Goal: Check status: Check status

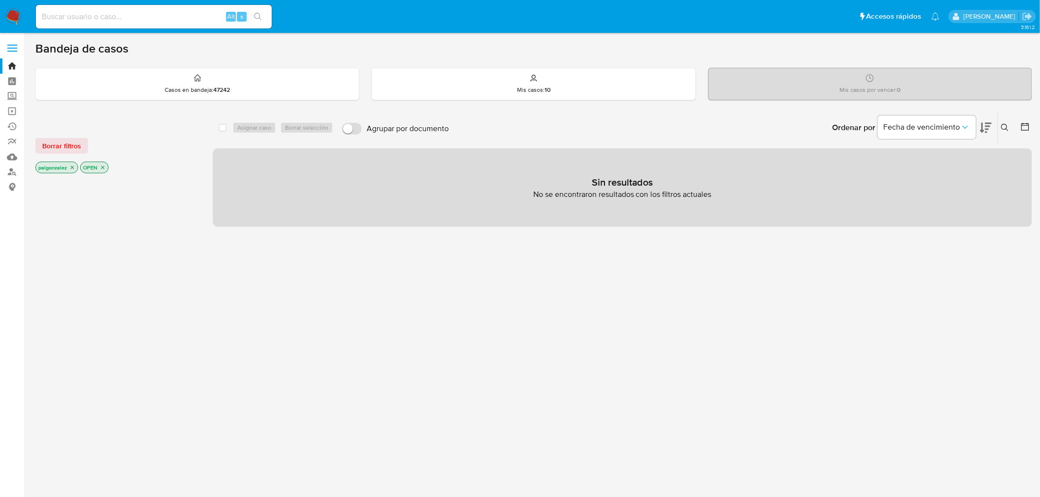
drag, startPoint x: 133, startPoint y: 24, endPoint x: 139, endPoint y: 15, distance: 10.9
click at [136, 18] on div "Alt s" at bounding box center [154, 17] width 236 height 24
click at [140, 13] on input at bounding box center [154, 16] width 236 height 13
paste input "477288014"
type input "477288014"
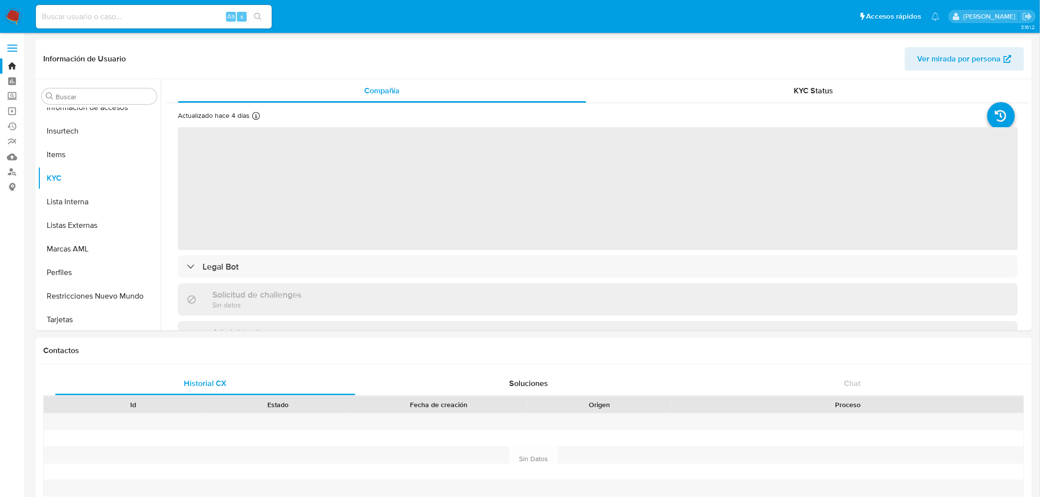
scroll to position [462, 0]
select select "10"
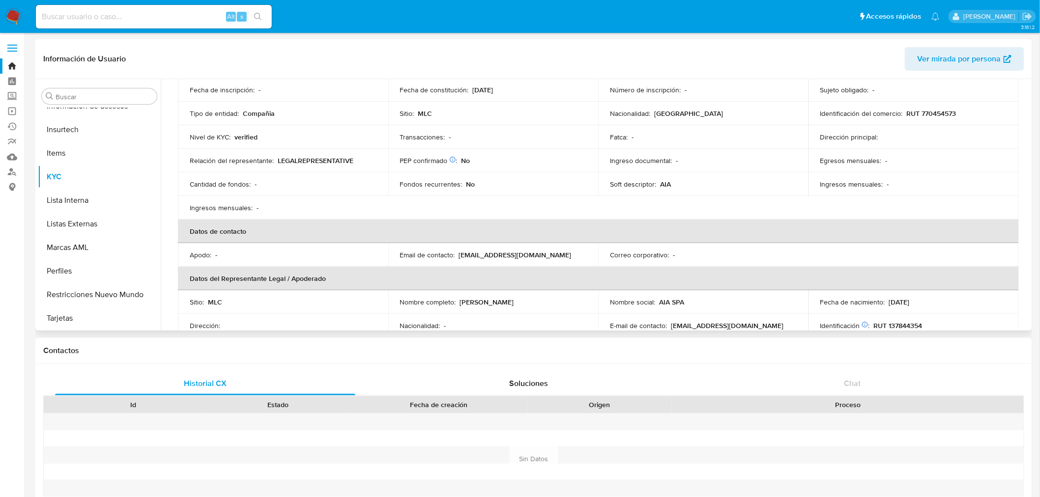
scroll to position [0, 0]
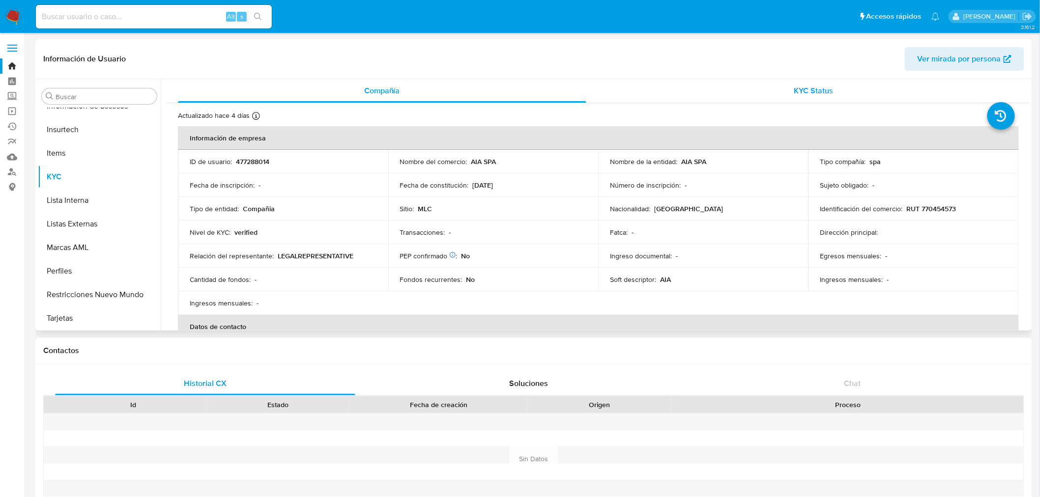
click at [802, 87] on span "KYC Status" at bounding box center [813, 90] width 39 height 11
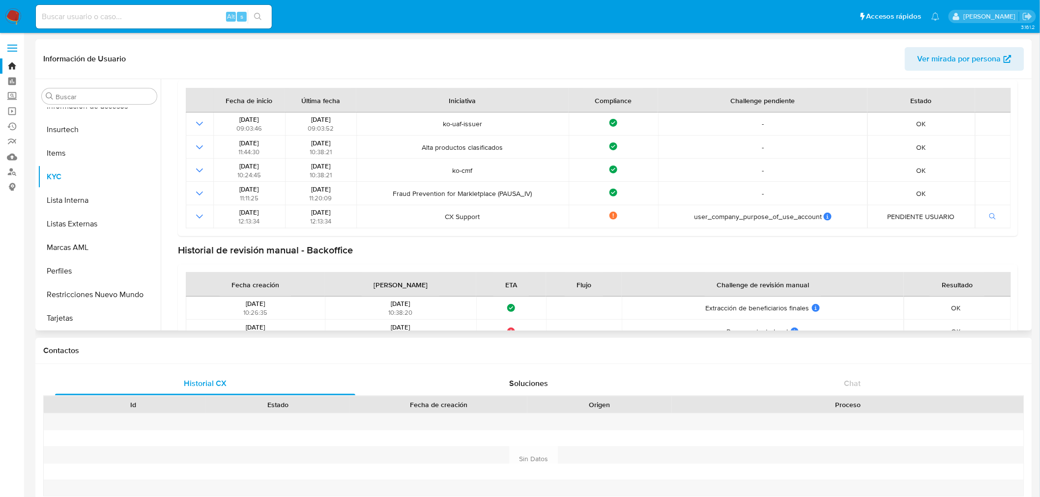
scroll to position [133, 0]
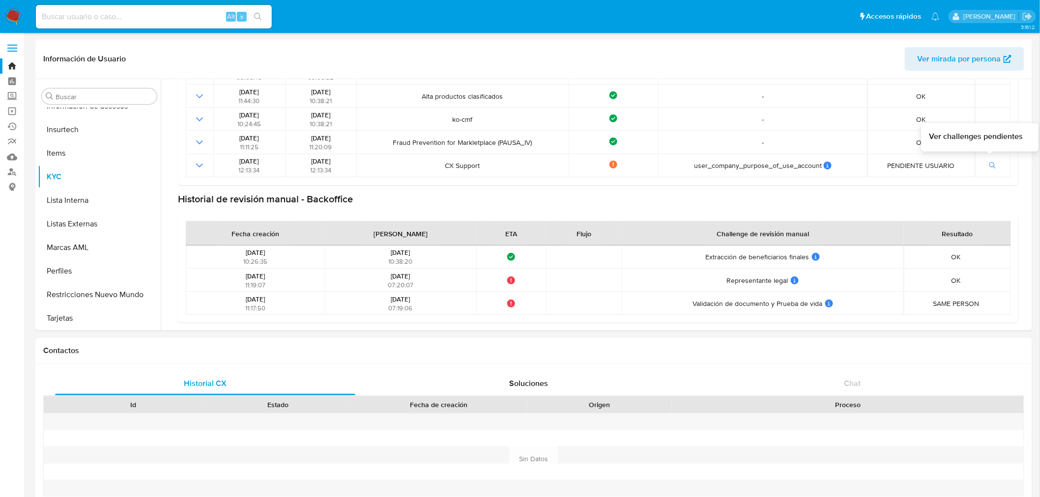
click at [977, 136] on span "Ver challenges pendientes" at bounding box center [976, 136] width 94 height 11
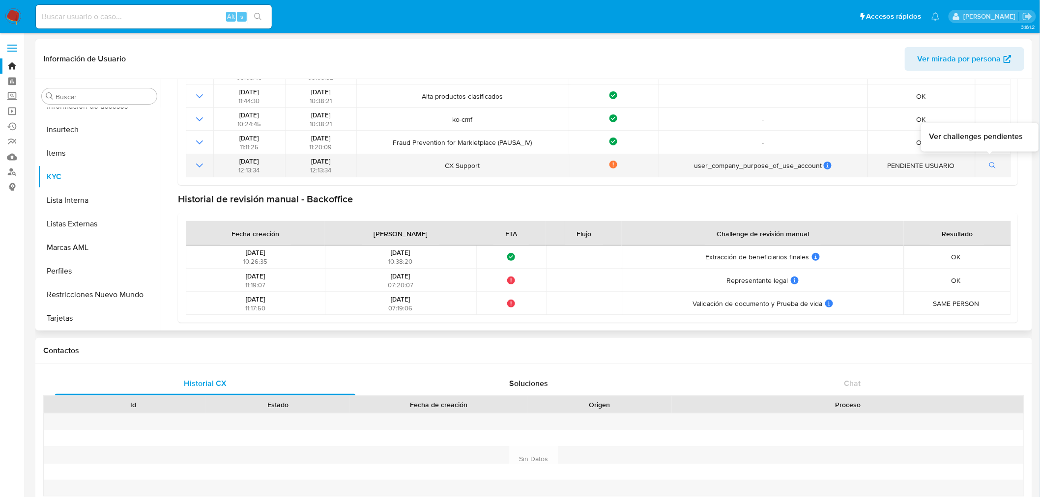
click at [990, 162] on icon "button" at bounding box center [992, 165] width 7 height 7
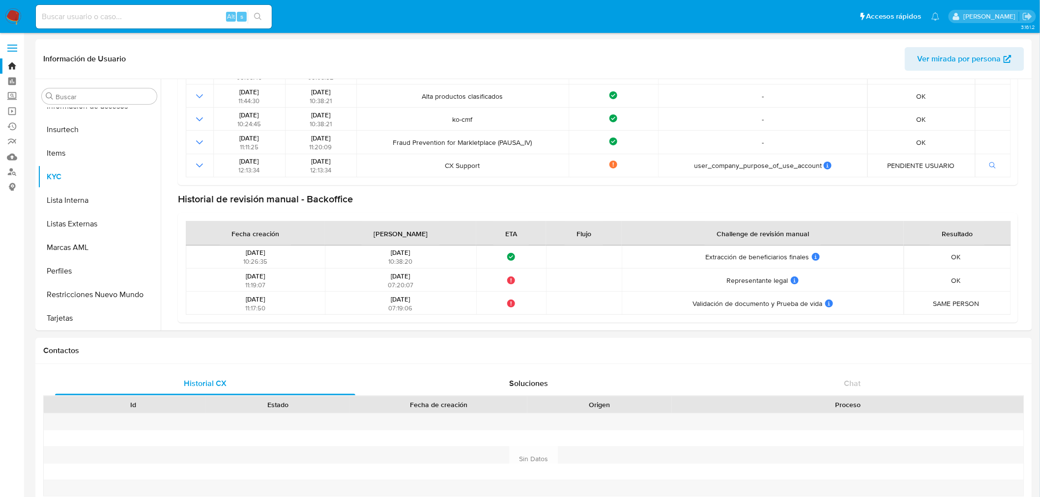
drag, startPoint x: 123, startPoint y: 15, endPoint x: 119, endPoint y: 20, distance: 5.9
click at [121, 15] on input at bounding box center [154, 16] width 236 height 13
paste input "2717964141"
type input "2717964141"
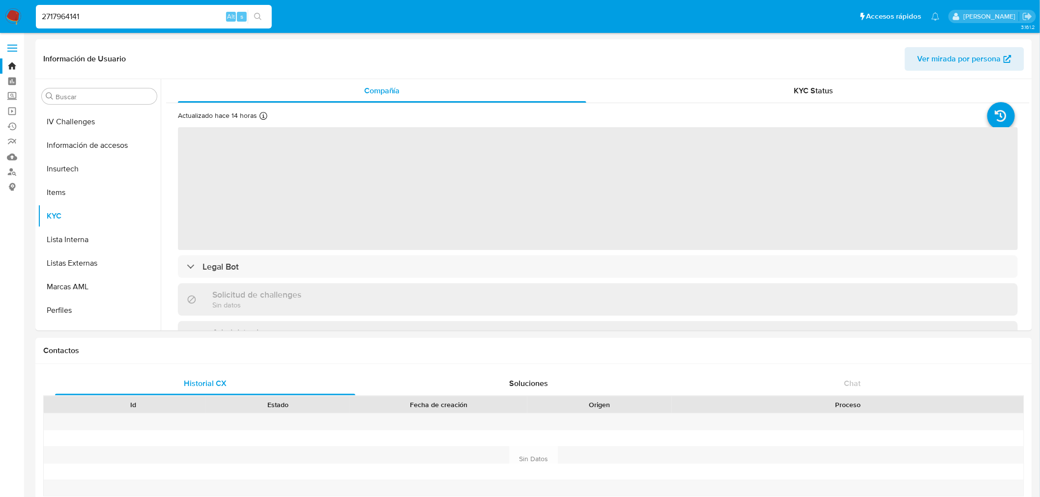
scroll to position [462, 0]
select select "10"
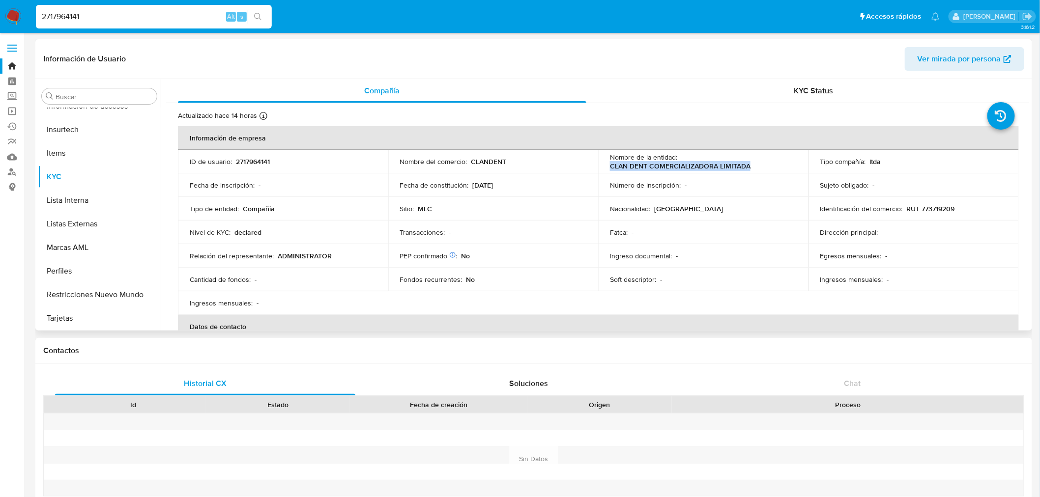
drag, startPoint x: 748, startPoint y: 166, endPoint x: 610, endPoint y: 164, distance: 137.1
click at [610, 164] on div "Nombre de la entidad : CLAN DENT COMERCIALIZADORA LIMITADA" at bounding box center [703, 162] width 187 height 18
copy p "CLAN DENT COMERCIALIZADORA LIMITADA"
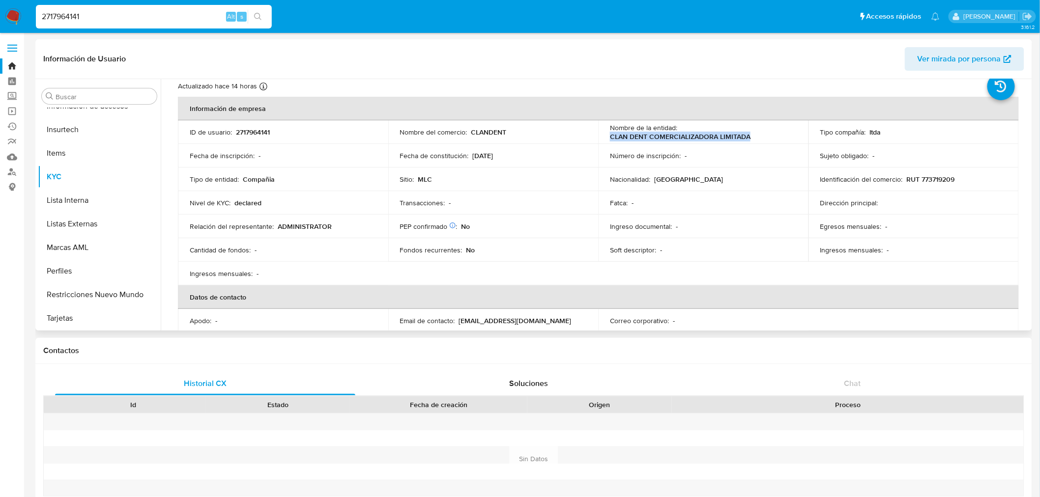
scroll to position [0, 0]
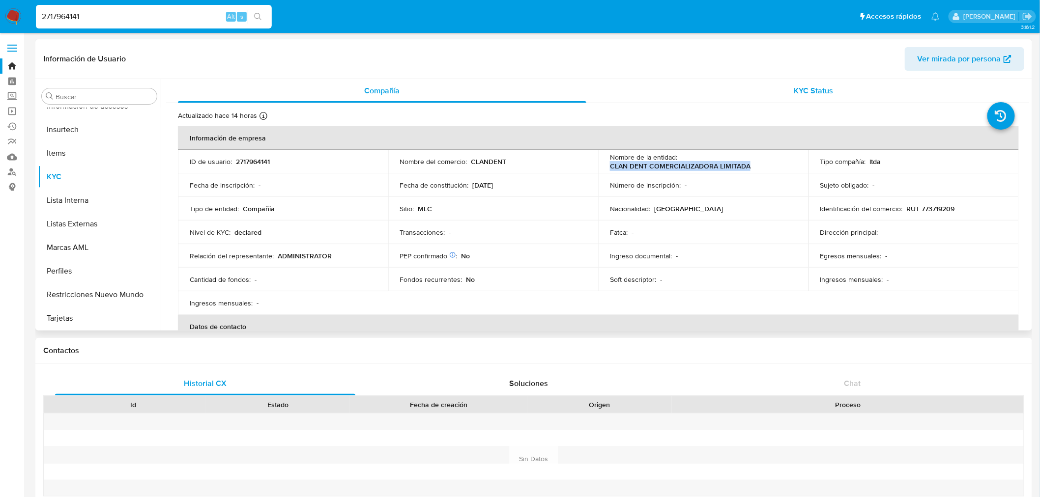
click at [808, 84] on div "KYC Status" at bounding box center [814, 91] width 408 height 24
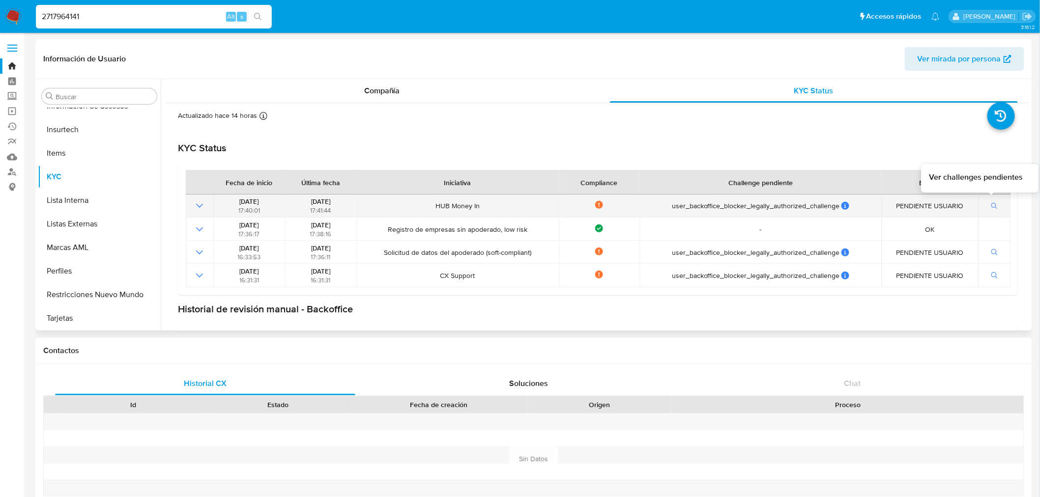
click at [994, 208] on icon "button" at bounding box center [994, 206] width 7 height 7
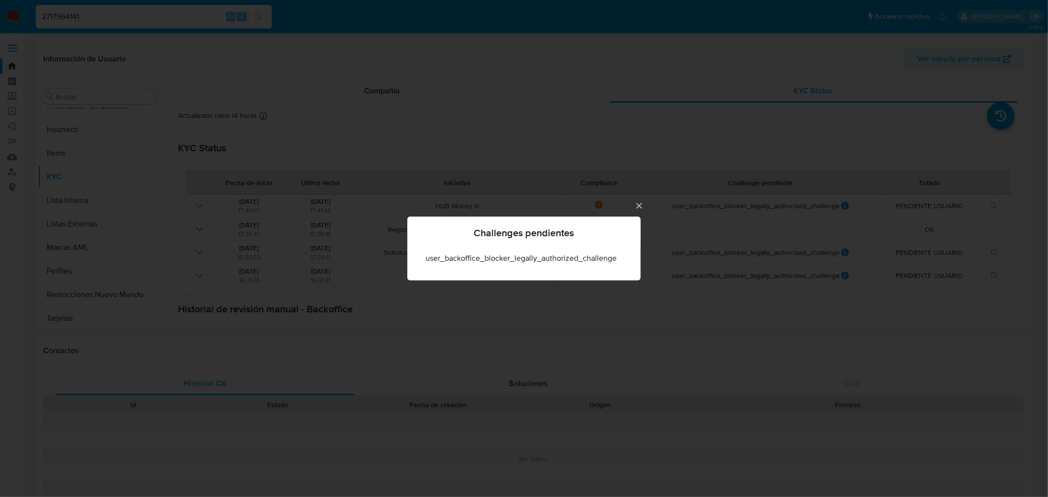
click at [637, 207] on icon "Cerrar" at bounding box center [638, 205] width 5 height 5
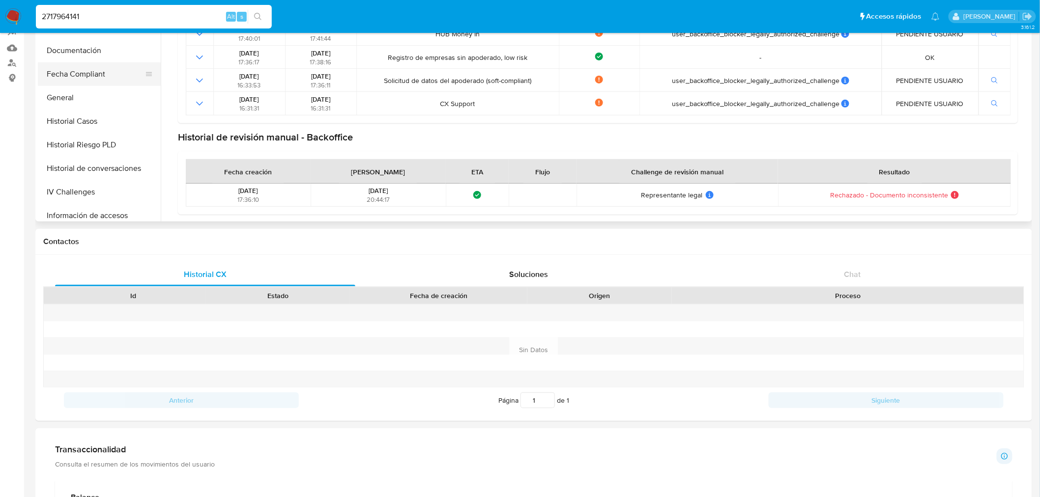
scroll to position [134, 0]
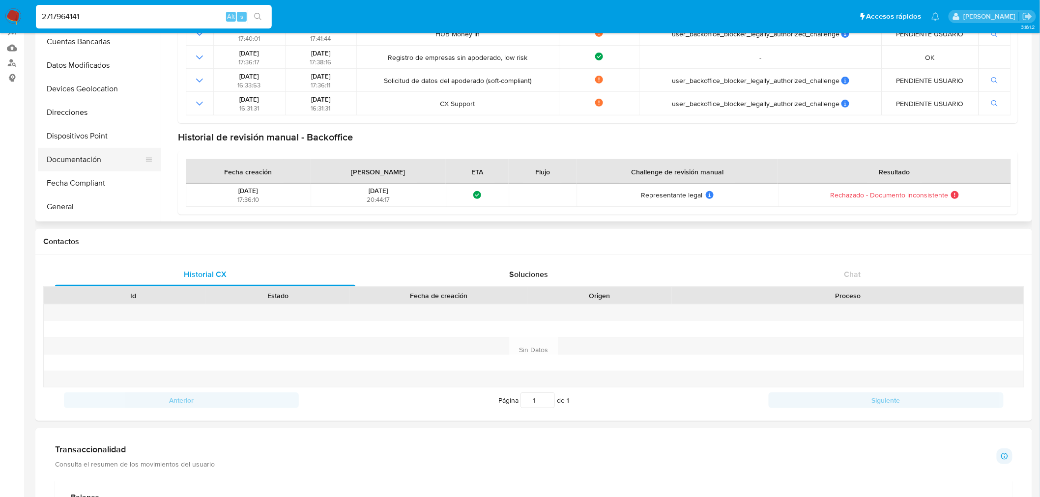
click at [91, 154] on button "Documentación" at bounding box center [95, 160] width 115 height 24
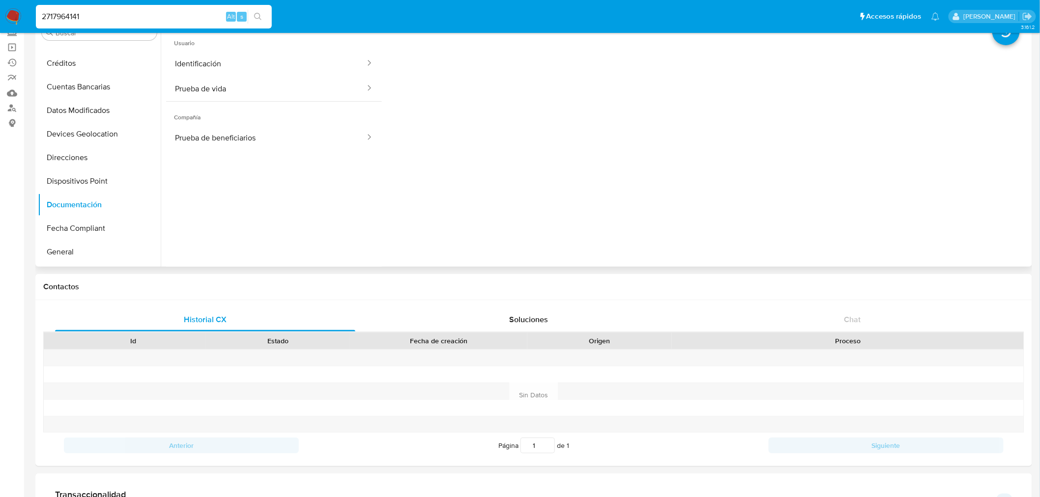
scroll to position [0, 0]
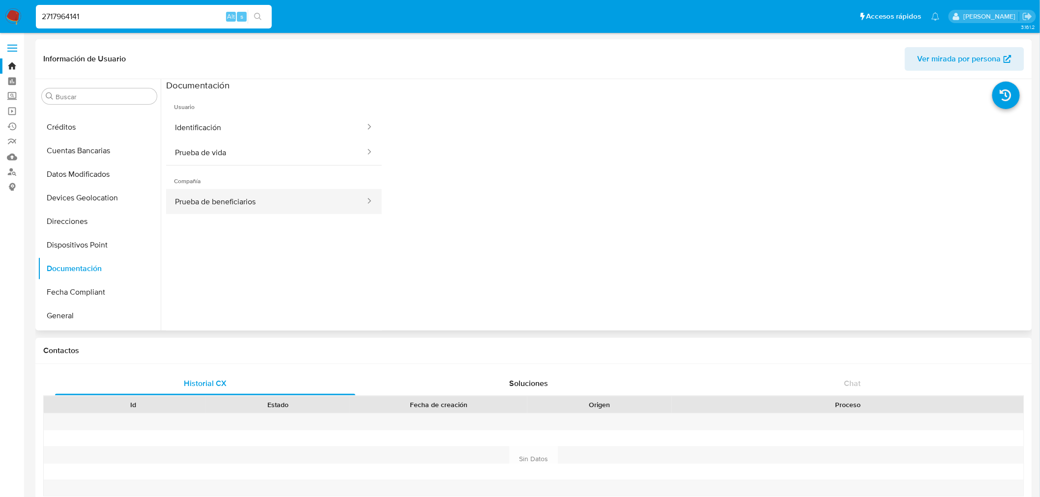
drag, startPoint x: 238, startPoint y: 204, endPoint x: 262, endPoint y: 207, distance: 24.3
click at [238, 203] on button "Prueba de beneficiarios" at bounding box center [266, 201] width 200 height 25
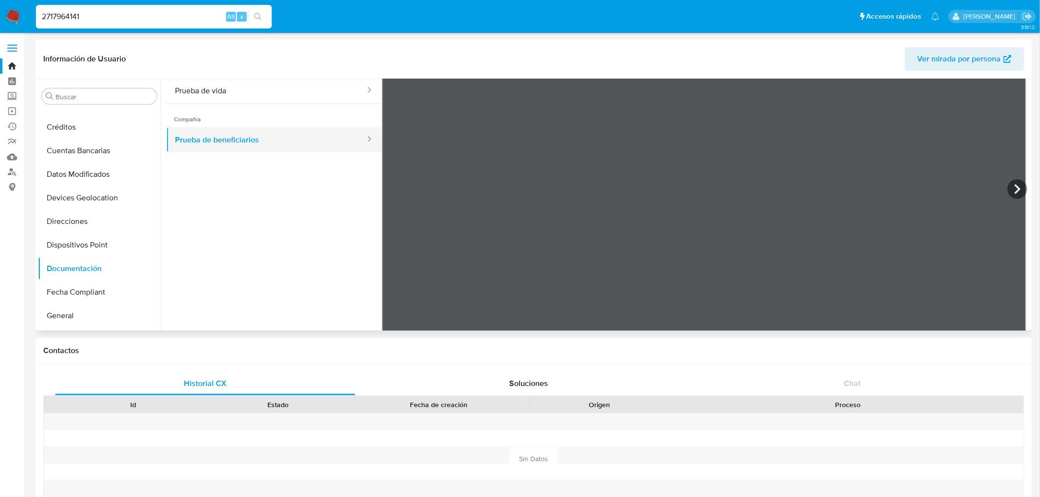
scroll to position [85, 0]
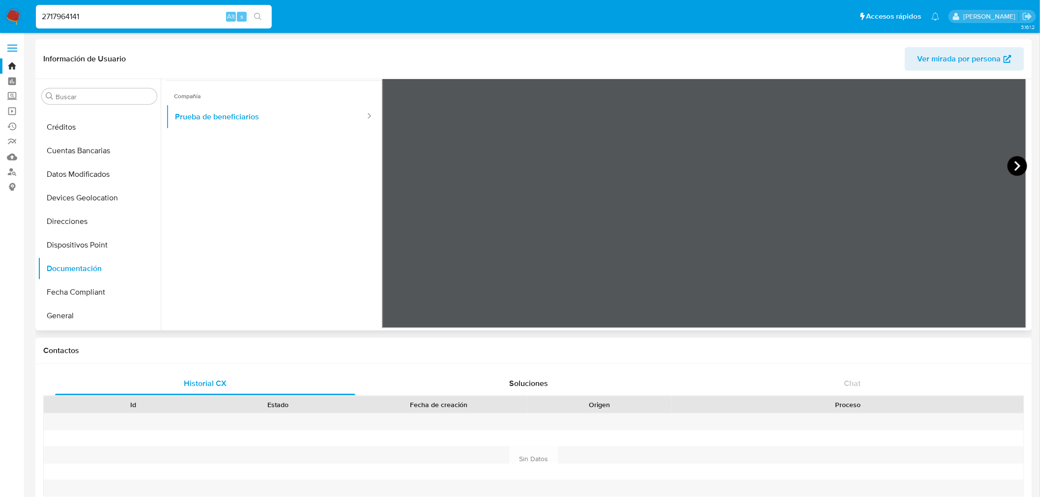
click at [1013, 166] on icon at bounding box center [1018, 166] width 20 height 20
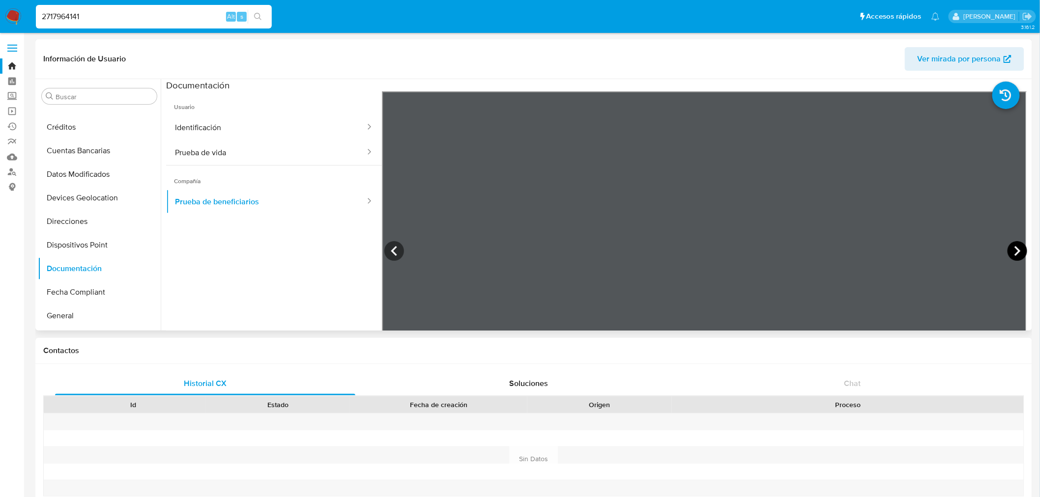
click at [1014, 251] on icon at bounding box center [1018, 251] width 20 height 20
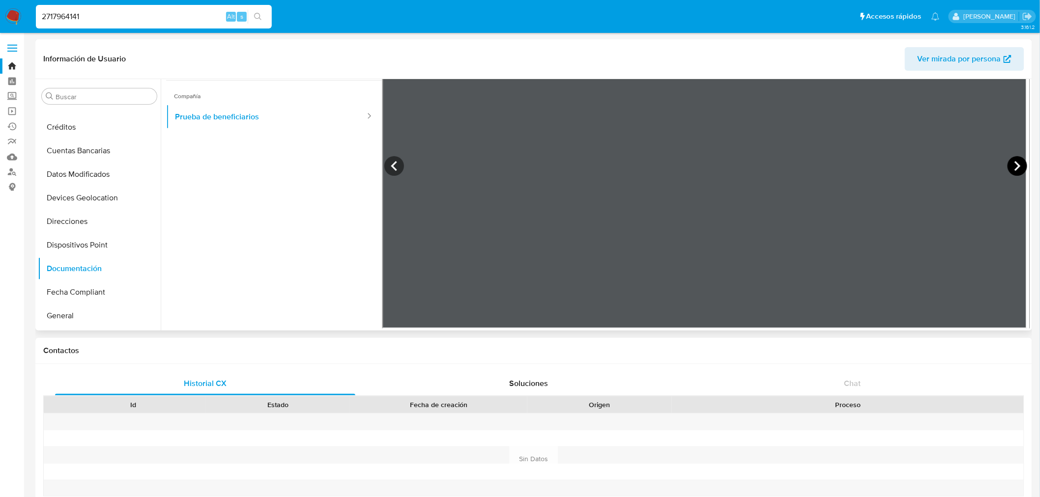
drag, startPoint x: 1014, startPoint y: 170, endPoint x: 1013, endPoint y: 175, distance: 5.1
click at [1015, 170] on icon at bounding box center [1018, 166] width 20 height 20
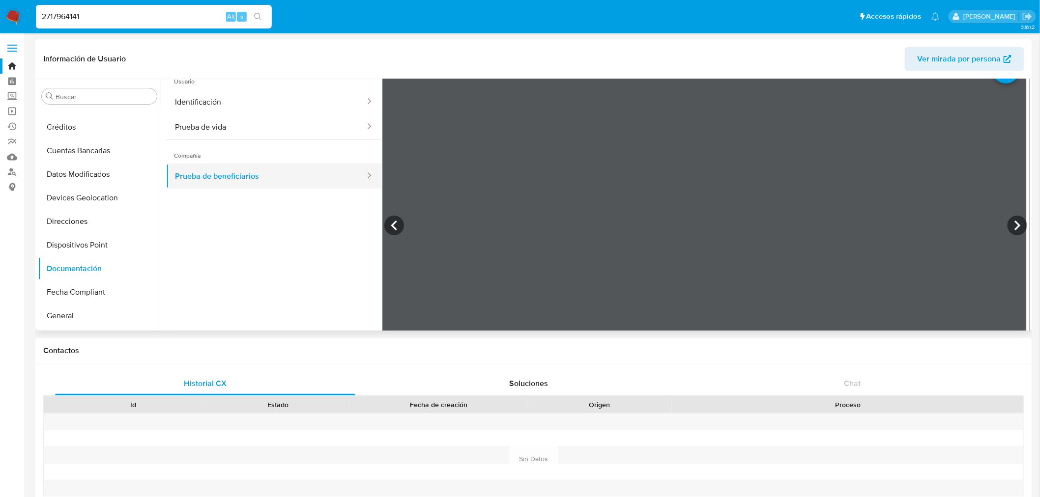
scroll to position [0, 0]
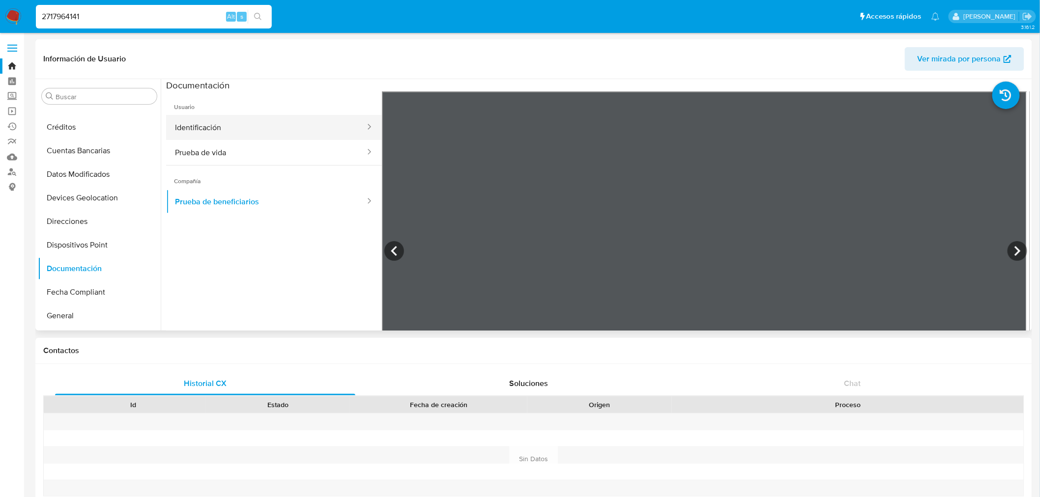
click at [241, 131] on button "Identificación" at bounding box center [266, 127] width 200 height 25
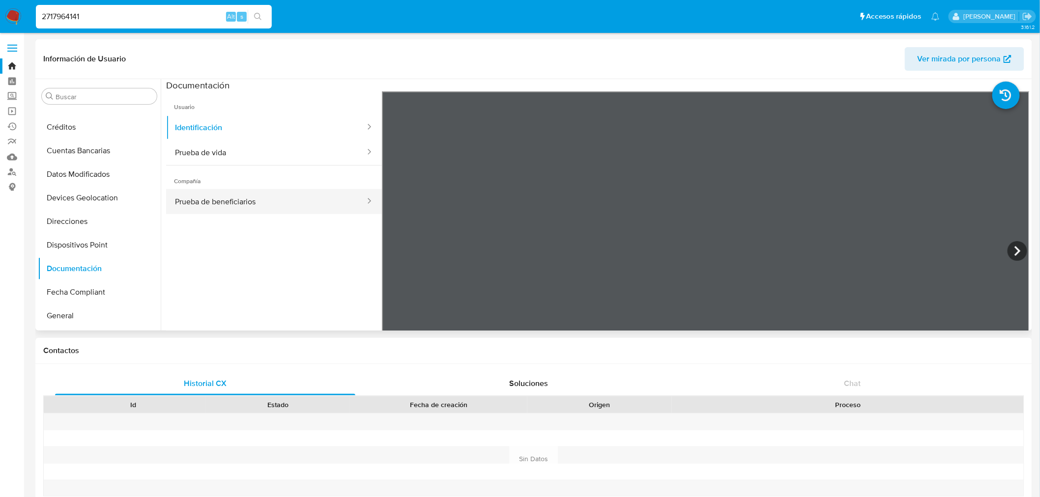
click at [261, 201] on button "Prueba de beneficiarios" at bounding box center [266, 201] width 200 height 25
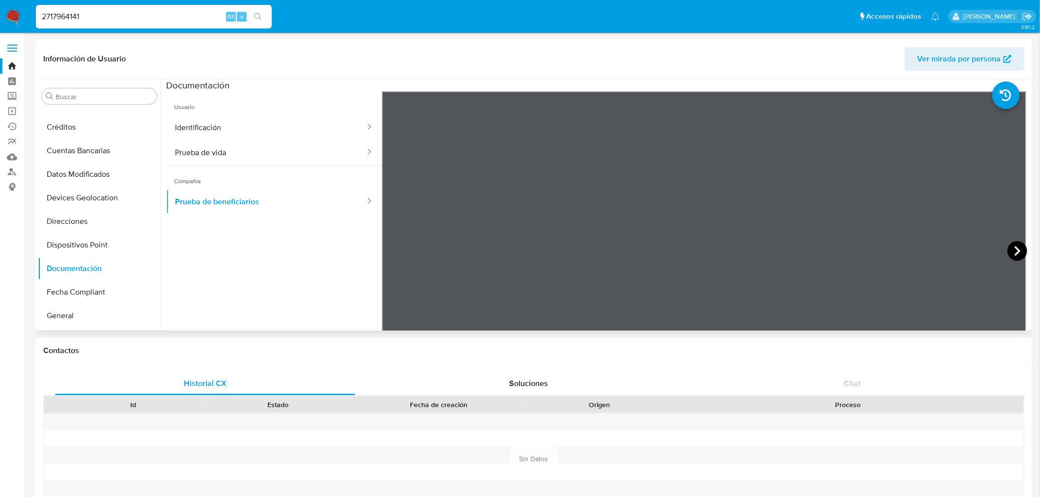
click at [1020, 249] on icon at bounding box center [1018, 251] width 20 height 20
click at [1017, 251] on icon at bounding box center [1018, 251] width 20 height 20
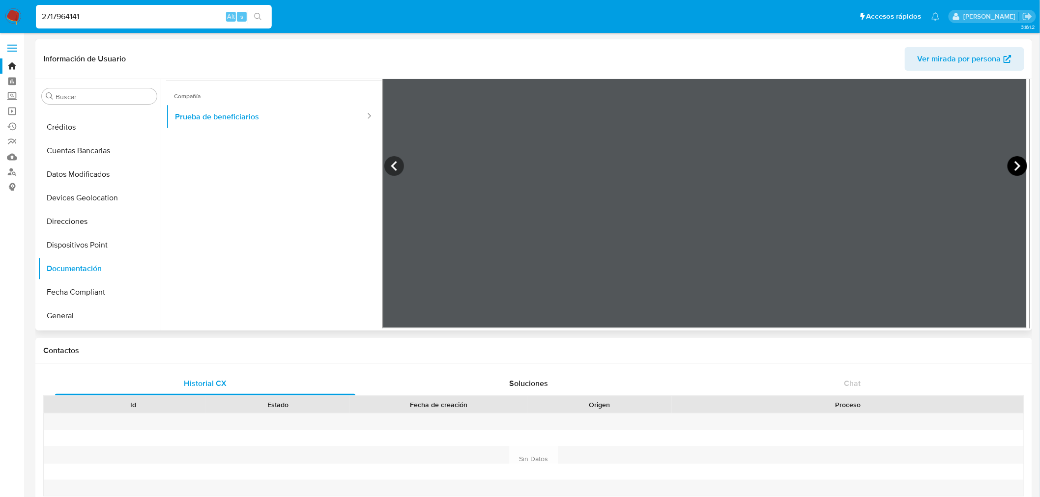
click at [1016, 163] on icon at bounding box center [1018, 166] width 20 height 20
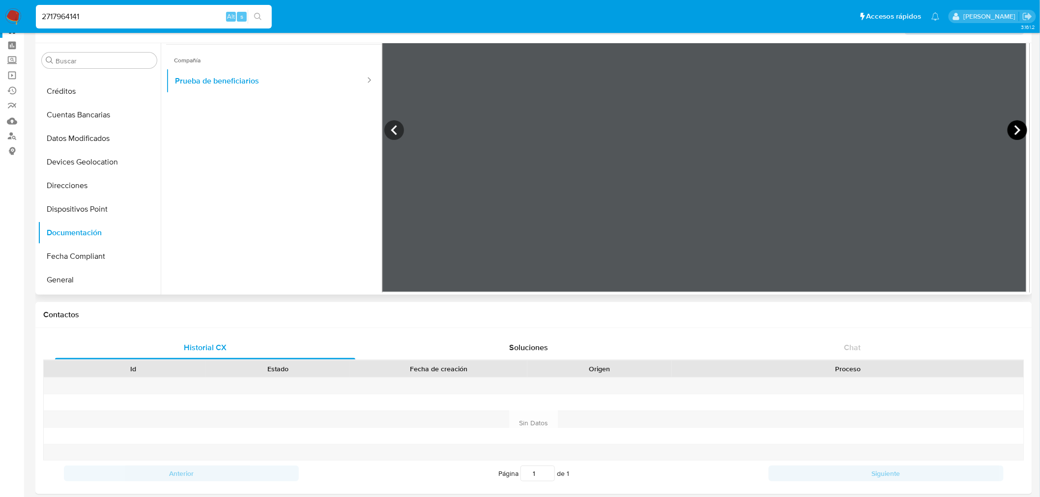
scroll to position [55, 0]
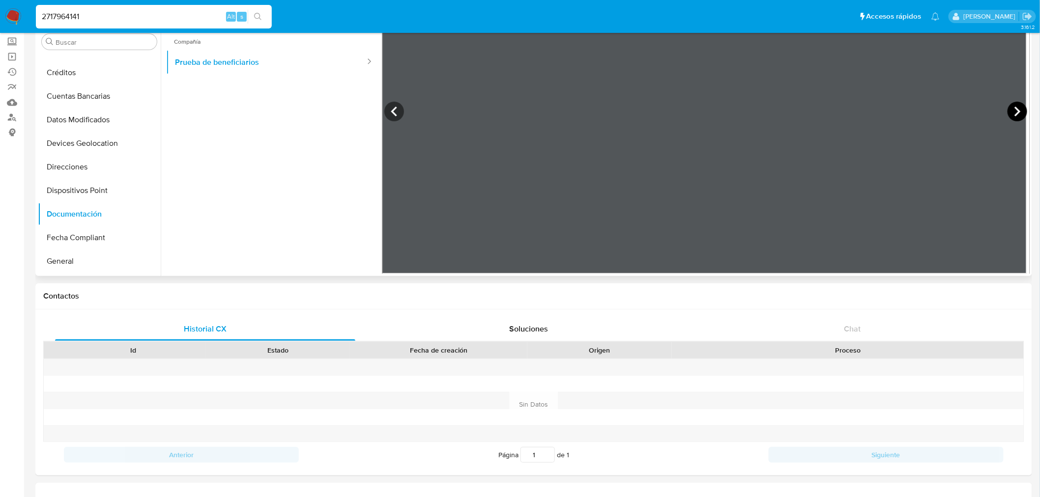
click at [1013, 115] on icon at bounding box center [1018, 112] width 20 height 20
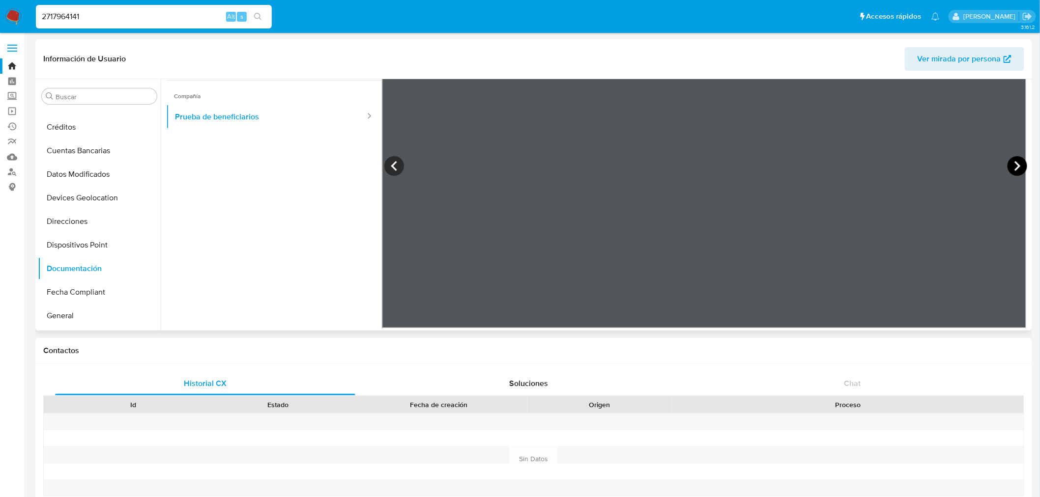
click at [1016, 164] on icon at bounding box center [1018, 166] width 20 height 20
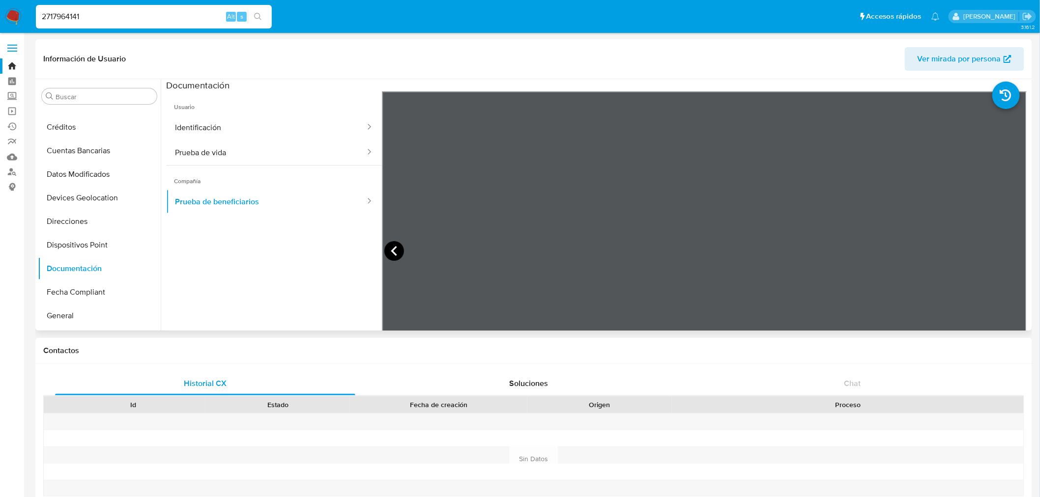
click at [400, 248] on icon at bounding box center [394, 251] width 20 height 20
click at [396, 249] on icon at bounding box center [394, 251] width 20 height 20
click at [391, 248] on icon at bounding box center [394, 251] width 20 height 20
click at [392, 250] on icon at bounding box center [394, 251] width 6 height 10
click at [395, 252] on icon at bounding box center [394, 251] width 20 height 20
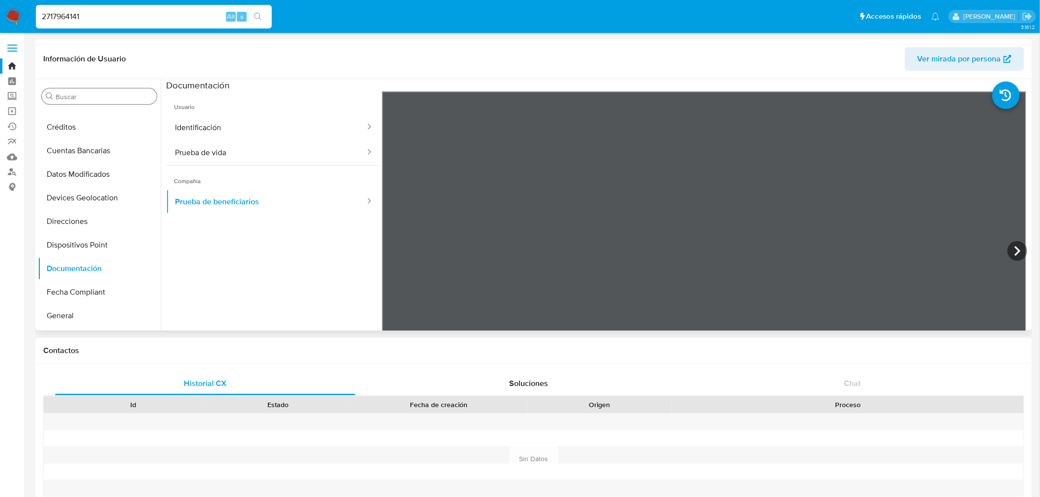
drag, startPoint x: 80, startPoint y: 96, endPoint x: 83, endPoint y: 90, distance: 6.2
click at [82, 93] on input "Buscar" at bounding box center [104, 96] width 97 height 9
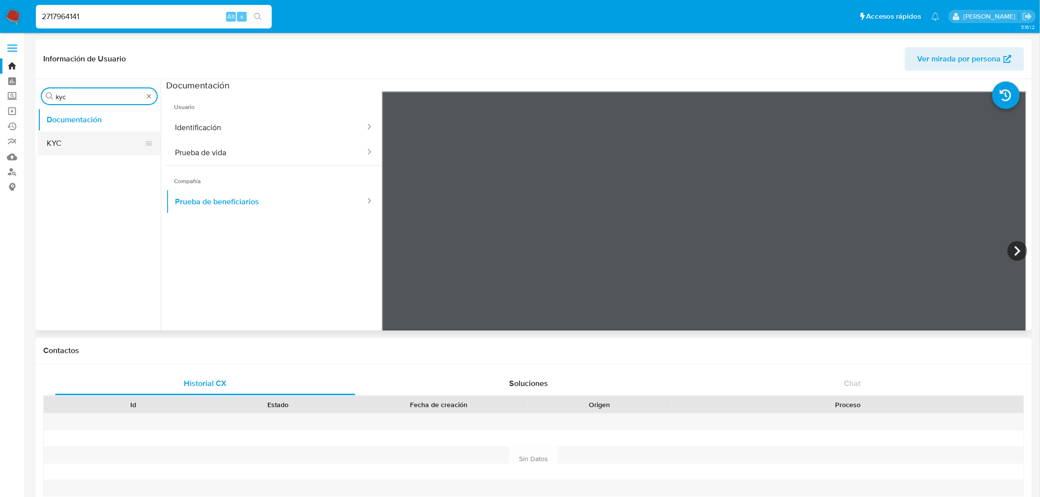
type input "kyc"
click at [65, 146] on button "KYC" at bounding box center [95, 144] width 115 height 24
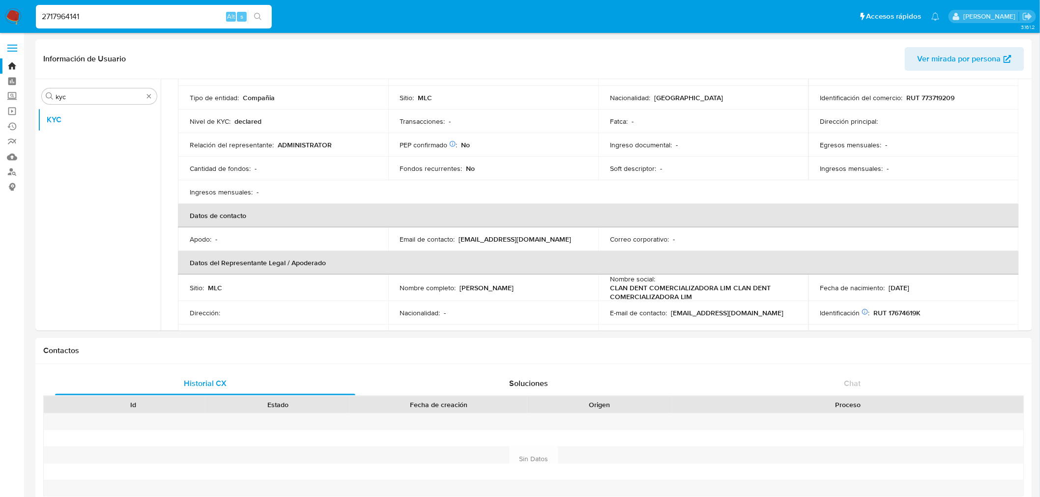
scroll to position [218, 0]
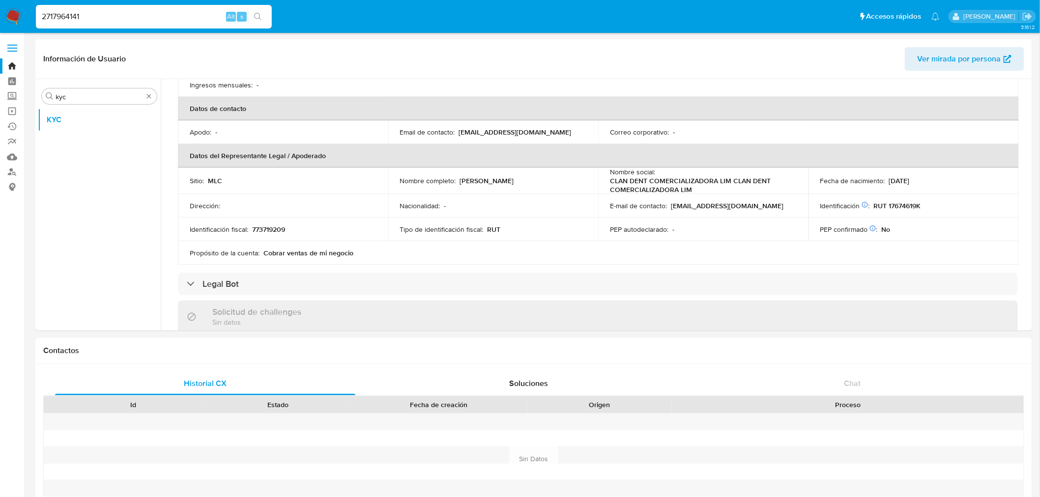
drag, startPoint x: 565, startPoint y: 179, endPoint x: 459, endPoint y: 181, distance: 106.7
click at [459, 181] on div "Nombre completo : [PERSON_NAME]" at bounding box center [493, 180] width 187 height 9
copy p "[PERSON_NAME]"
drag, startPoint x: 135, startPoint y: 20, endPoint x: -347, endPoint y: 7, distance: 481.8
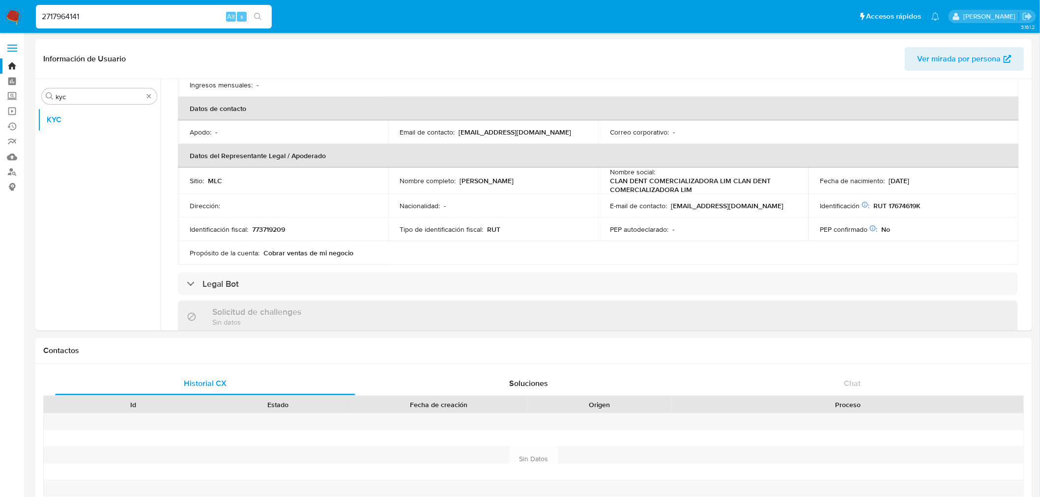
paste input "629925818"
type input "2629925818"
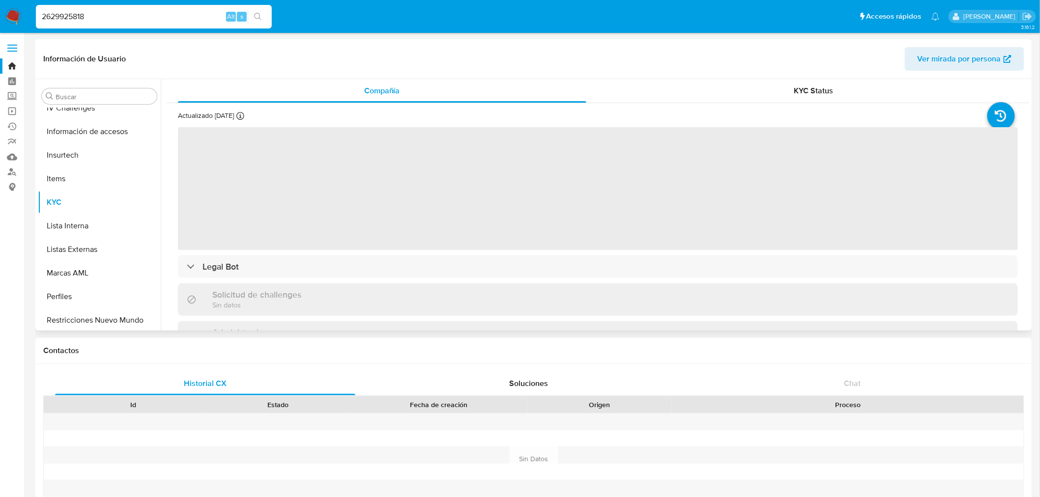
scroll to position [462, 0]
select select "10"
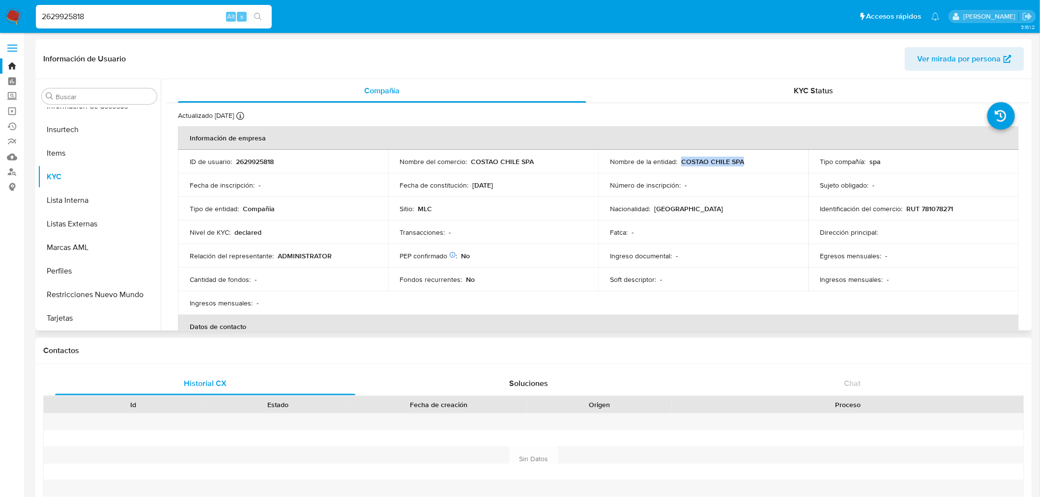
drag, startPoint x: 738, startPoint y: 158, endPoint x: 679, endPoint y: 159, distance: 58.5
click at [679, 159] on div "Nombre de la entidad : COSTAO CHILE SPA" at bounding box center [703, 161] width 187 height 9
click at [805, 101] on div "KYC Status" at bounding box center [814, 91] width 408 height 24
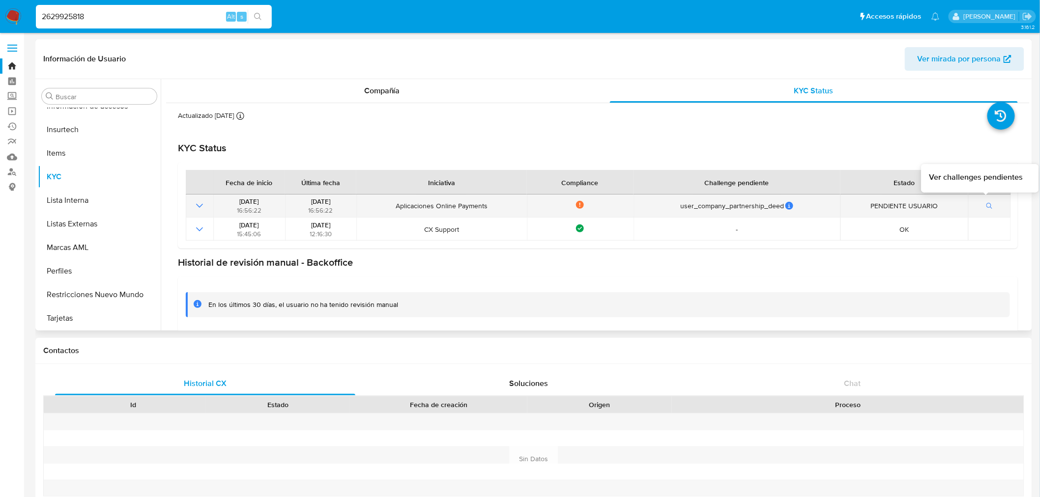
click at [990, 203] on button "button" at bounding box center [990, 206] width 17 height 12
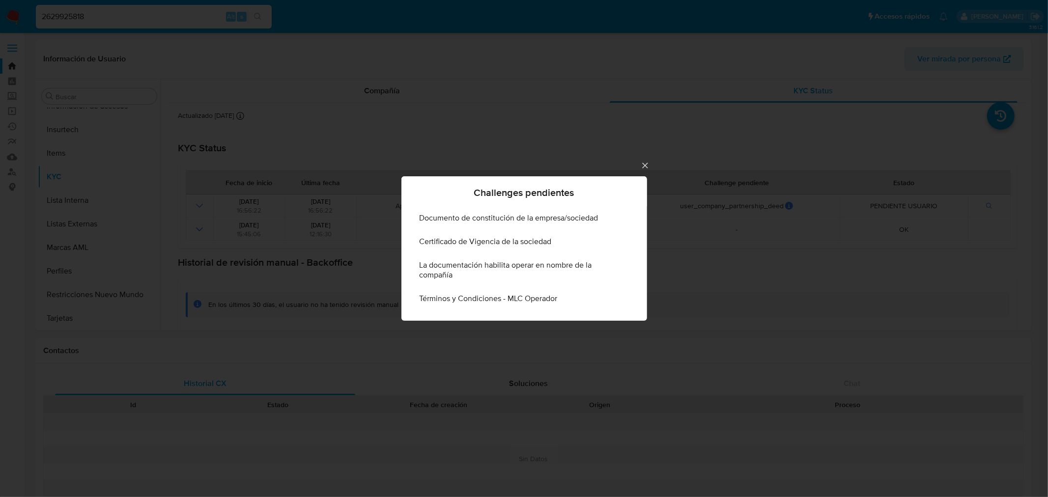
click at [646, 164] on icon "Cerrar" at bounding box center [645, 166] width 10 height 10
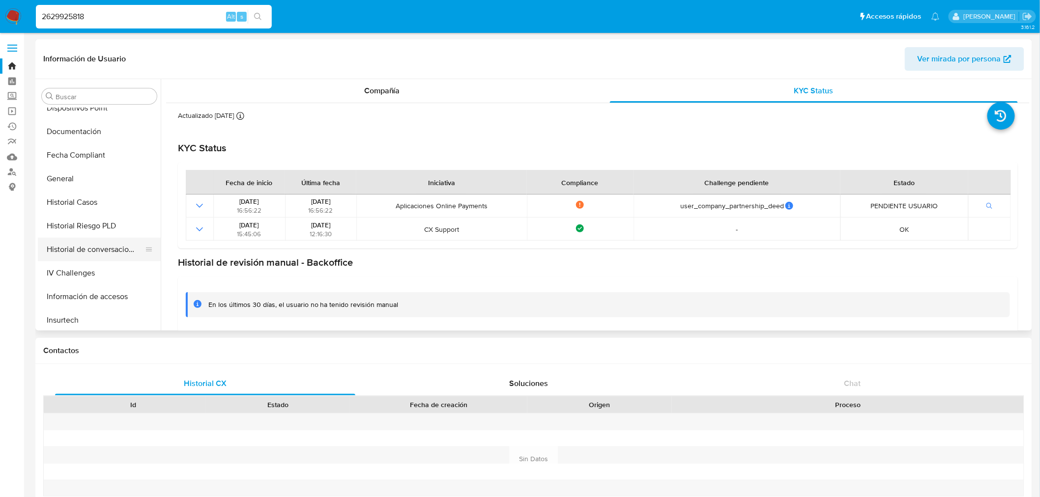
scroll to position [189, 0]
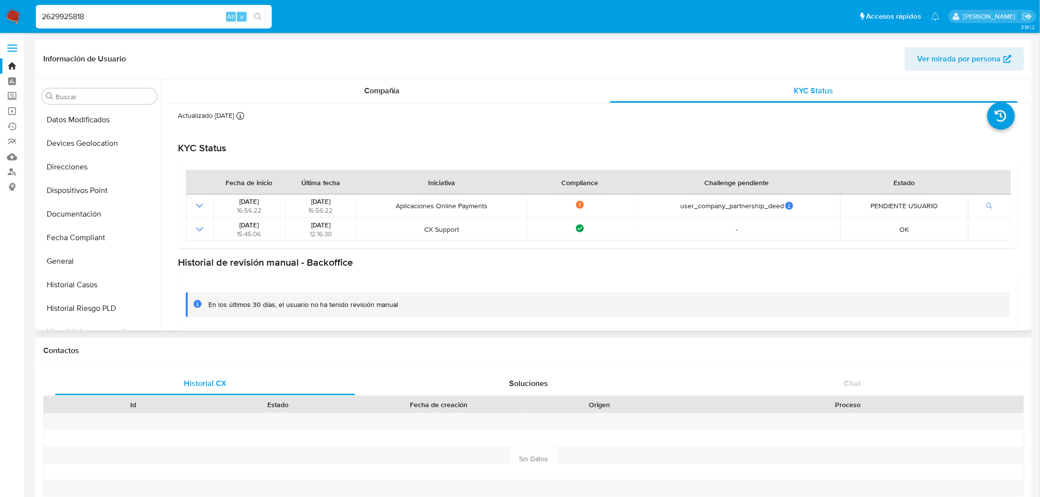
drag, startPoint x: 76, startPoint y: 214, endPoint x: 157, endPoint y: 214, distance: 81.1
click at [76, 212] on button "Documentación" at bounding box center [99, 214] width 123 height 24
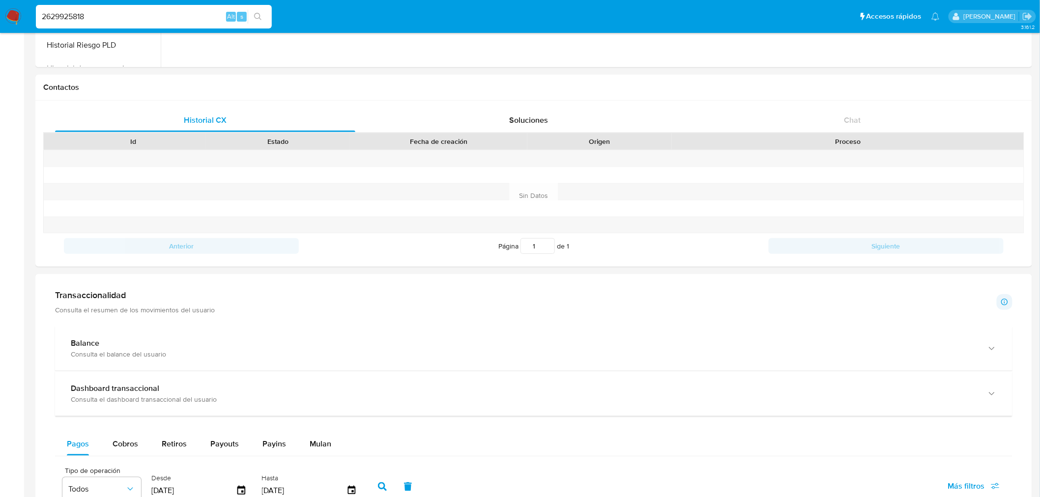
scroll to position [144, 0]
